Goal: Browse casually

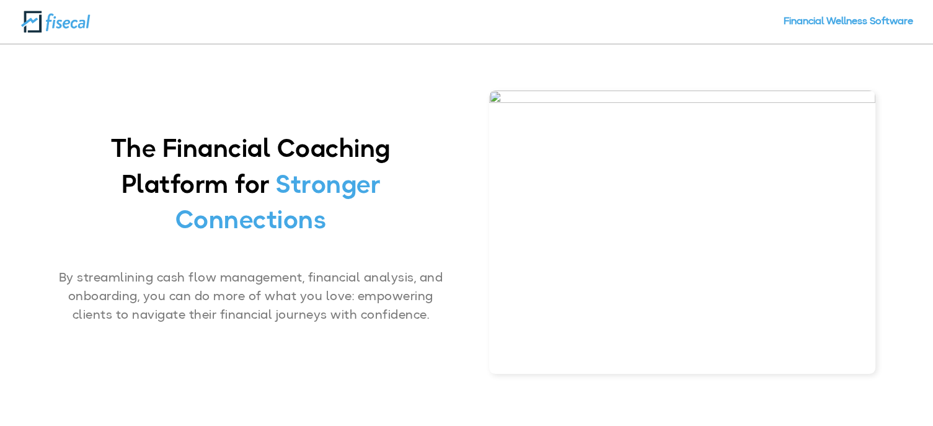
click at [59, 29] on img at bounding box center [55, 22] width 70 height 24
drag, startPoint x: 664, startPoint y: 91, endPoint x: 624, endPoint y: 146, distance: 67.8
drag, startPoint x: 624, startPoint y: 146, endPoint x: 532, endPoint y: 114, distance: 97.6
click at [532, 114] on img at bounding box center [682, 232] width 387 height 283
